Goal: Communication & Community: Ask a question

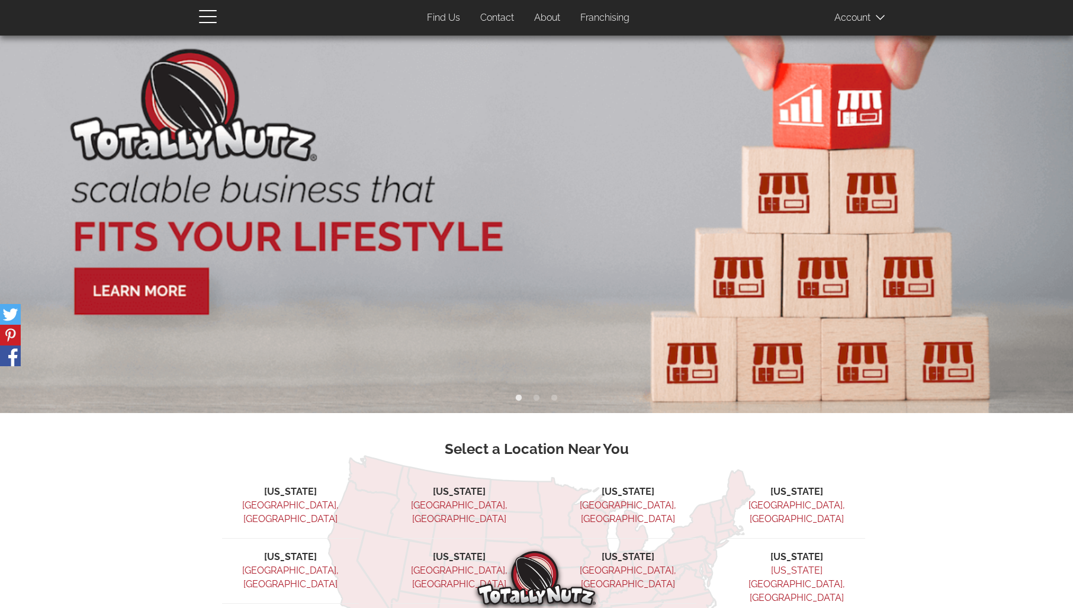
click at [495, 13] on link "Contact" at bounding box center [497, 18] width 52 height 23
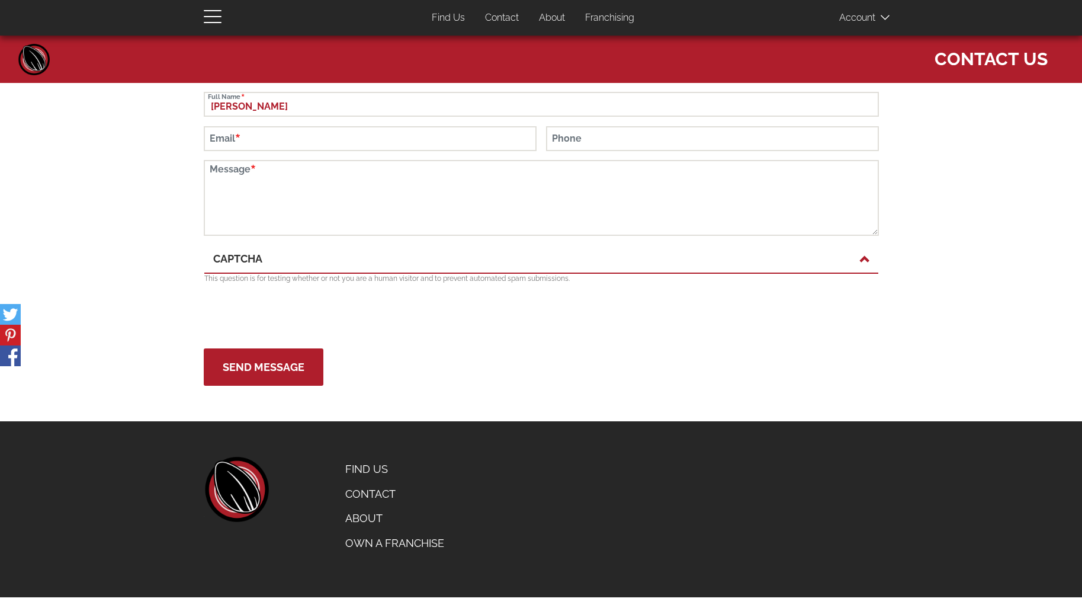
type input "[PERSON_NAME]"
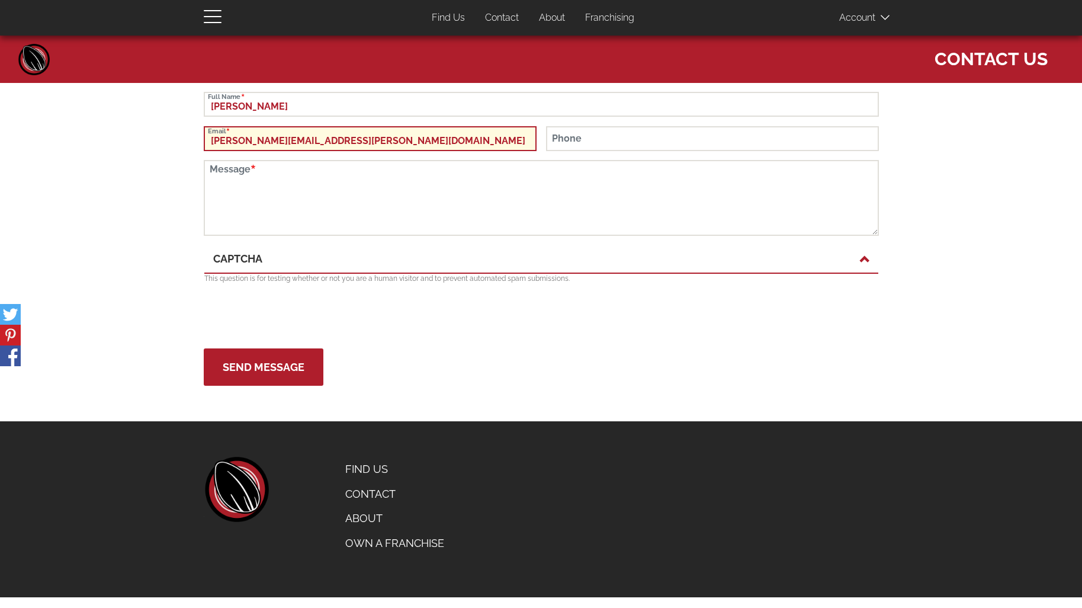
type input "[PERSON_NAME][EMAIL_ADDRESS][PERSON_NAME][DOMAIN_NAME]"
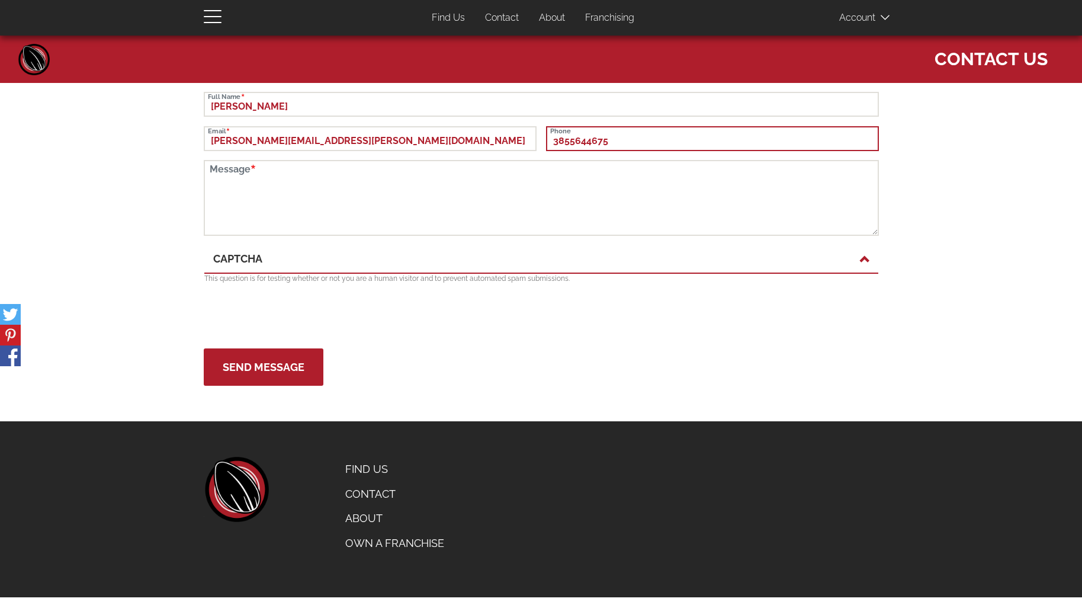
type input "3855644675"
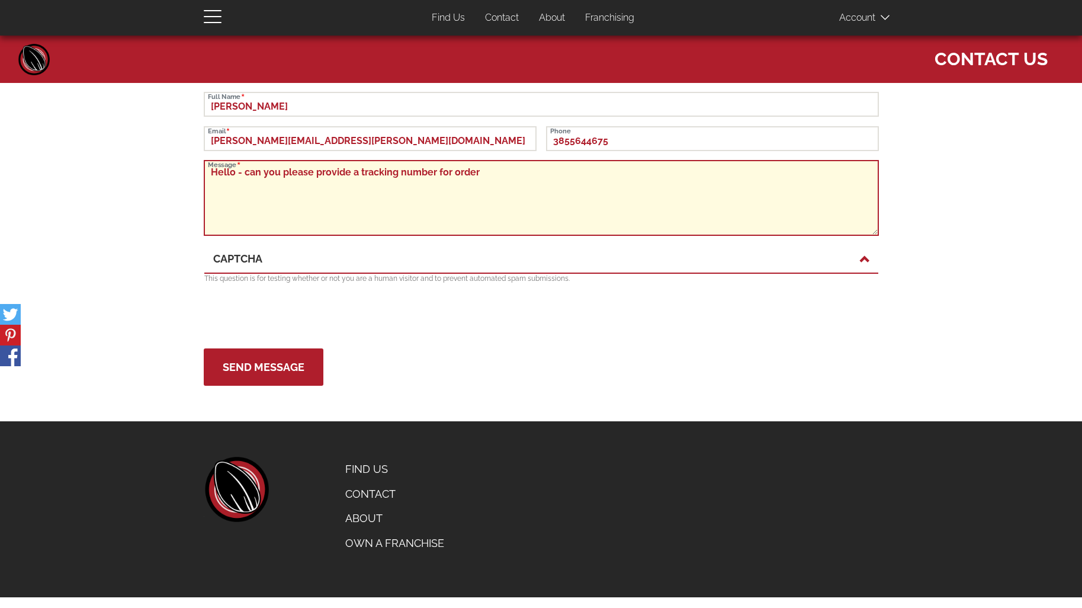
click at [500, 175] on textarea "Hello - can you please provide a tracking number for order" at bounding box center [541, 198] width 675 height 76
type textarea "Hello - can you please provide a tracking number for order #1234? Thank you, [P…"
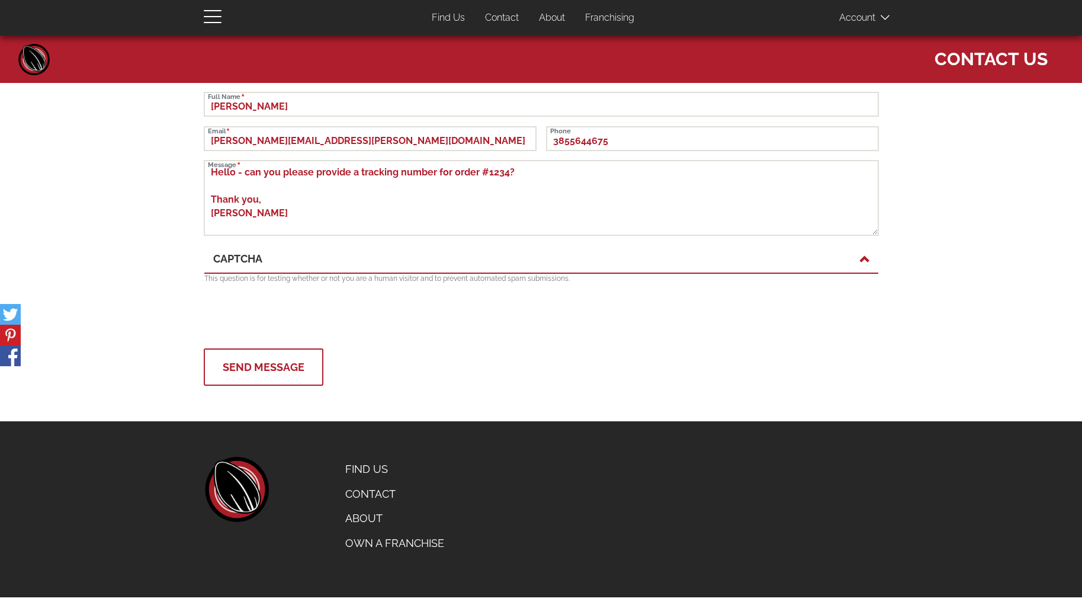
click at [268, 375] on button "Send Message" at bounding box center [264, 366] width 120 height 37
